Goal: Information Seeking & Learning: Learn about a topic

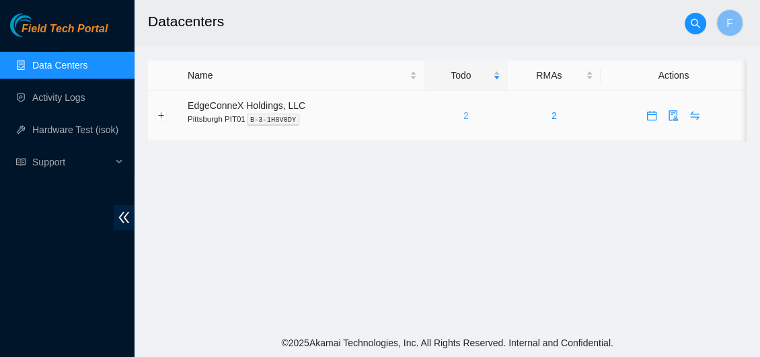
click at [463, 116] on link "2" at bounding box center [465, 115] width 5 height 11
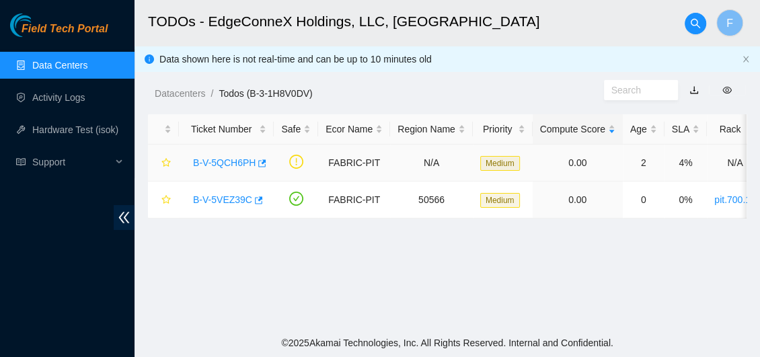
click at [223, 163] on link "B-V-5QCH6PH" at bounding box center [224, 162] width 63 height 11
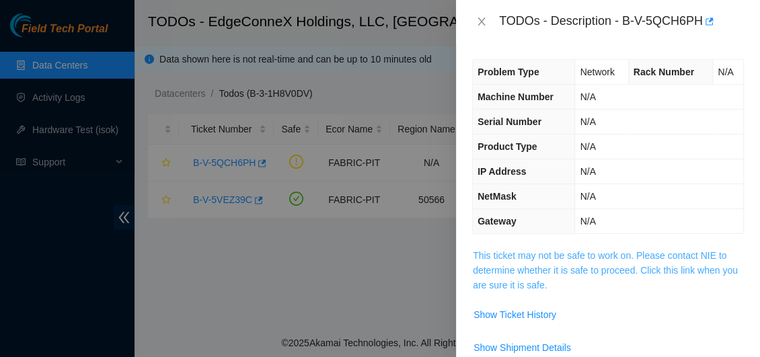
click at [579, 266] on link "This ticket may not be safe to work on. Please contact NIE to determine whether…" at bounding box center [605, 270] width 265 height 40
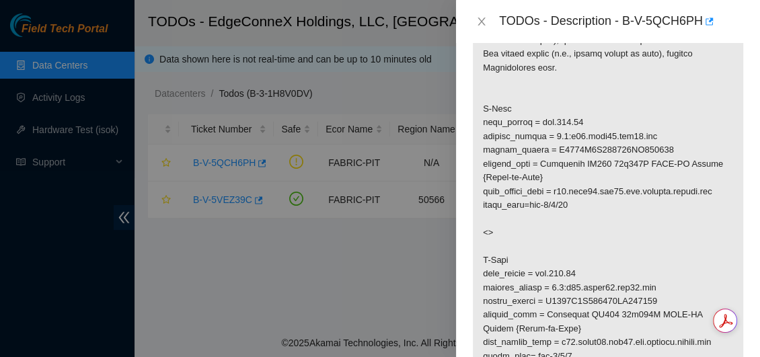
scroll to position [328, 0]
